Goal: Task Accomplishment & Management: Use online tool/utility

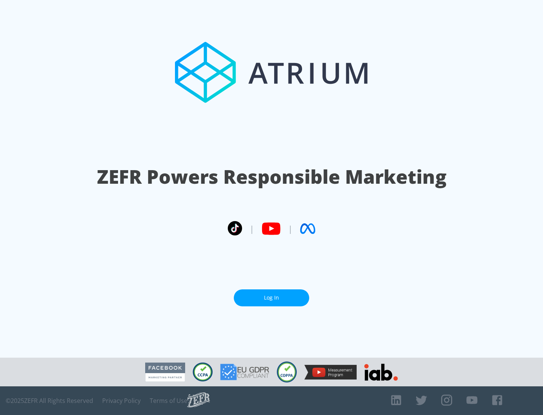
click at [272, 298] on link "Log In" at bounding box center [271, 297] width 75 height 17
